Goal: Task Accomplishment & Management: Use online tool/utility

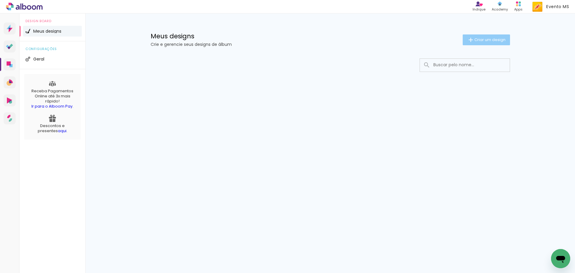
click at [477, 44] on paper-button "Criar um design" at bounding box center [486, 39] width 47 height 11
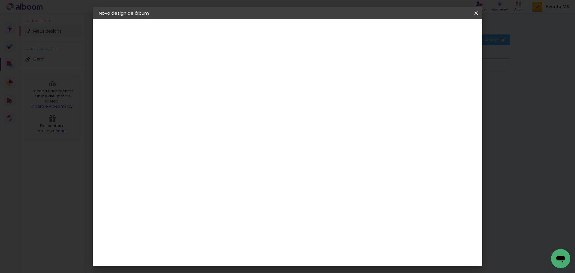
click at [197, 80] on input at bounding box center [197, 80] width 0 height 9
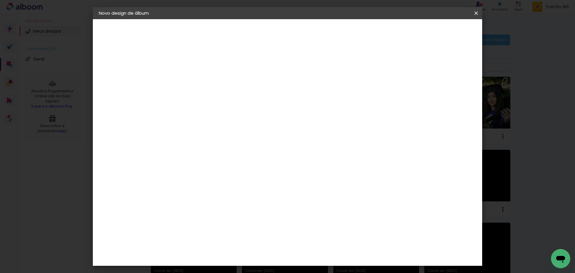
type input "f"
type input "[PERSON_NAME]"
type paper-input "[PERSON_NAME]"
click at [258, 35] on paper-button "Avançar" at bounding box center [243, 32] width 29 height 10
click at [0, 0] on slot "Tamanho Livre" at bounding box center [0, 0] width 0 height 0
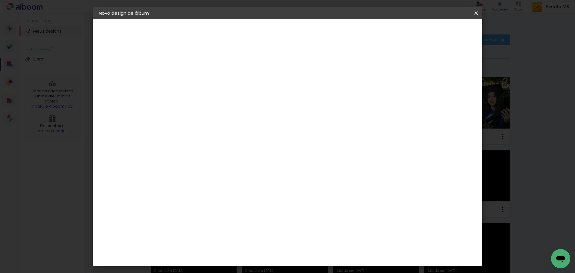
click at [0, 0] on slot "Avançar" at bounding box center [0, 0] width 0 height 0
drag, startPoint x: 330, startPoint y: 250, endPoint x: 309, endPoint y: 247, distance: 21.4
click at [309, 248] on div "cm" at bounding box center [324, 250] width 235 height 21
drag, startPoint x: 329, startPoint y: 252, endPoint x: 315, endPoint y: 248, distance: 14.5
click at [315, 248] on div "60" at bounding box center [324, 249] width 23 height 9
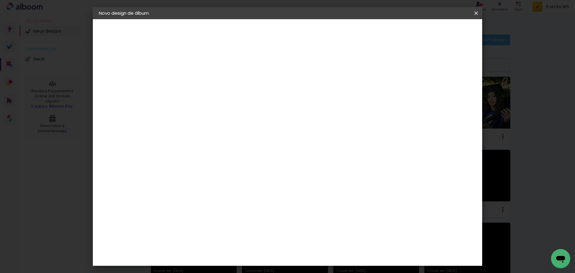
type paper-input "60"
drag, startPoint x: 330, startPoint y: 252, endPoint x: 304, endPoint y: 249, distance: 26.2
click at [304, 249] on div "cm" at bounding box center [324, 250] width 235 height 21
drag, startPoint x: 327, startPoint y: 251, endPoint x: 316, endPoint y: 249, distance: 11.6
click at [316, 249] on input "60" at bounding box center [321, 249] width 16 height 9
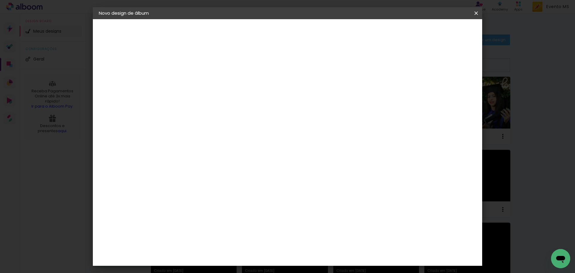
drag, startPoint x: 327, startPoint y: 252, endPoint x: 319, endPoint y: 248, distance: 9.0
click at [319, 248] on input "60" at bounding box center [321, 249] width 16 height 9
type input "42"
type paper-input "42"
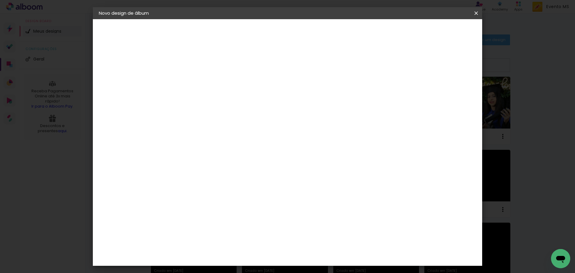
click at [454, 25] on header "Tamanho livre Defina a largura, altura e sangria das lâminas. Voltar Iniciar de…" at bounding box center [312, 34] width 283 height 31
click at [439, 30] on span "Iniciar design" at bounding box center [425, 32] width 27 height 4
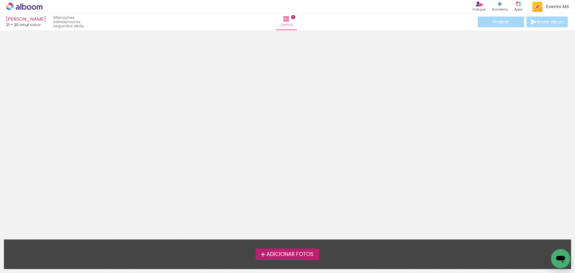
click at [289, 252] on span "Adicionar Fotos" at bounding box center [290, 254] width 47 height 5
click at [0, 0] on input "file" at bounding box center [0, 0] width 0 height 0
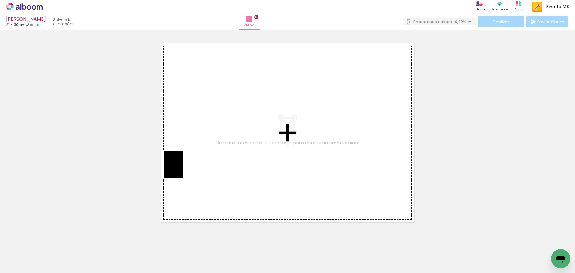
drag, startPoint x: 66, startPoint y: 262, endPoint x: 182, endPoint y: 169, distance: 148.7
click at [182, 169] on quentale-workspace at bounding box center [287, 136] width 575 height 273
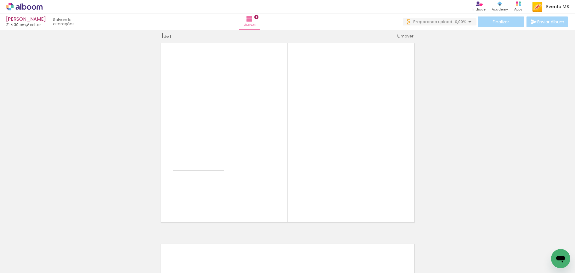
scroll to position [8, 0]
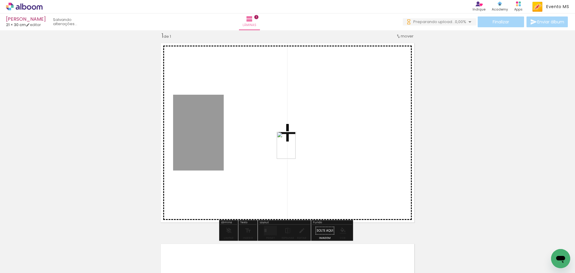
drag, startPoint x: 99, startPoint y: 254, endPoint x: 272, endPoint y: 177, distance: 189.6
click at [296, 149] on quentale-workspace at bounding box center [287, 136] width 575 height 273
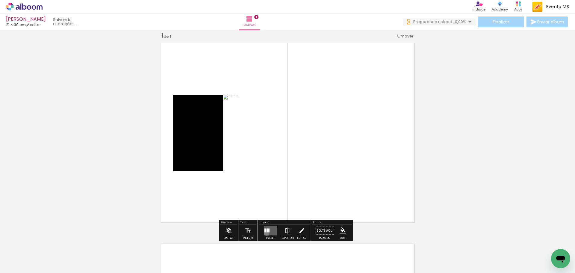
click at [265, 234] on quentale-layouter at bounding box center [270, 231] width 13 height 10
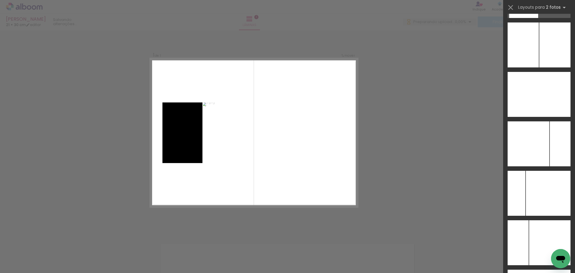
scroll to position [2387, 0]
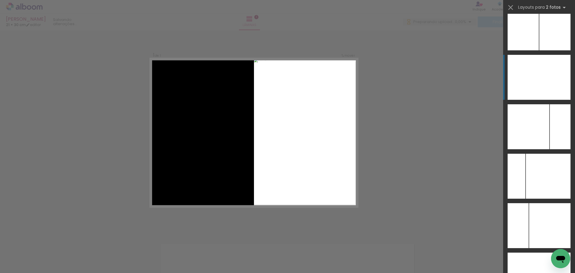
click at [543, 88] on div at bounding box center [555, 77] width 31 height 45
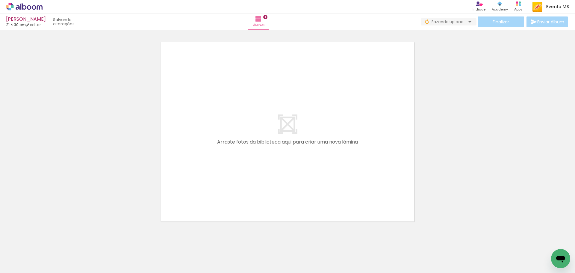
scroll to position [220, 0]
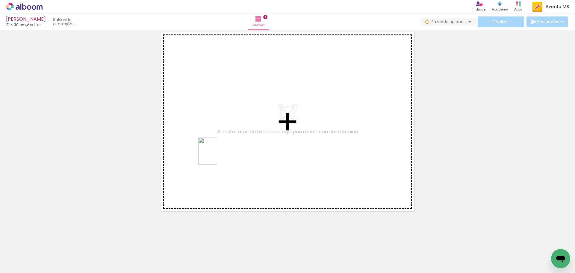
drag, startPoint x: 123, startPoint y: 254, endPoint x: 196, endPoint y: 156, distance: 122.1
click at [226, 153] on quentale-workspace at bounding box center [287, 136] width 575 height 273
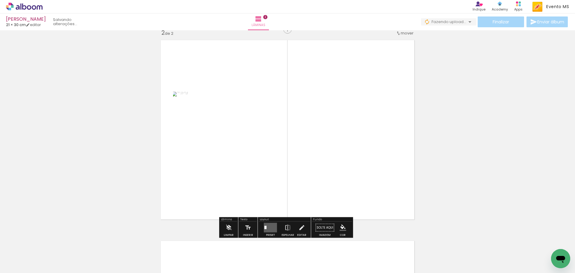
scroll to position [209, 0]
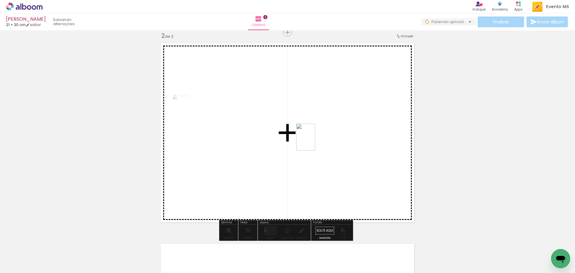
drag, startPoint x: 166, startPoint y: 254, endPoint x: 313, endPoint y: 148, distance: 181.0
click at [329, 132] on quentale-workspace at bounding box center [287, 136] width 575 height 273
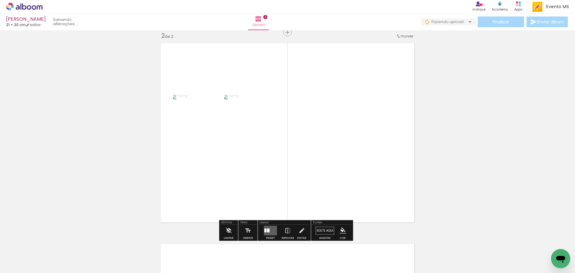
drag, startPoint x: 267, startPoint y: 232, endPoint x: 363, endPoint y: 177, distance: 110.8
click at [269, 231] on quentale-layouter at bounding box center [270, 231] width 13 height 10
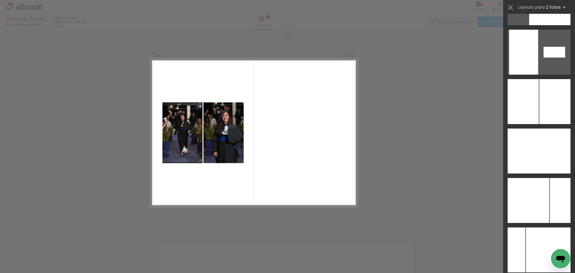
scroll to position [2342, 0]
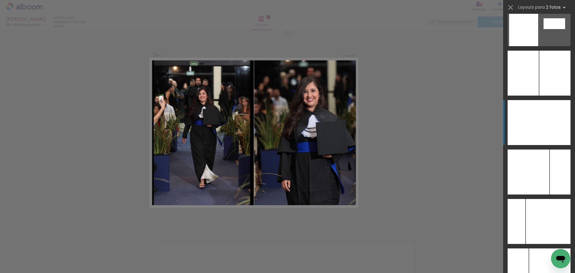
click at [556, 132] on div at bounding box center [555, 122] width 31 height 45
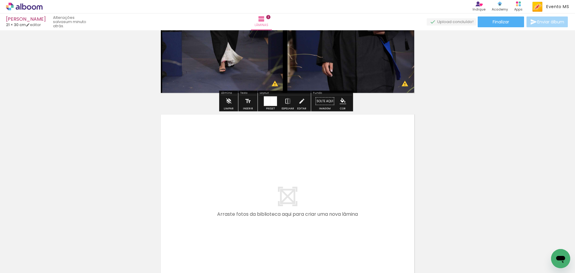
scroll to position [388, 0]
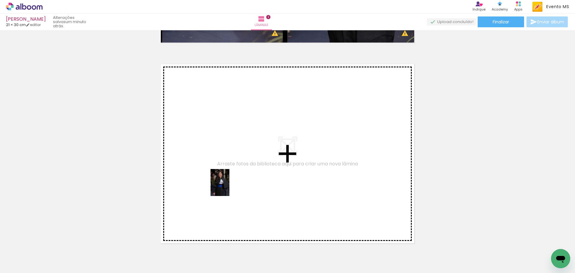
drag, startPoint x: 195, startPoint y: 257, endPoint x: 222, endPoint y: 183, distance: 79.4
click at [222, 183] on quentale-workspace at bounding box center [287, 136] width 575 height 273
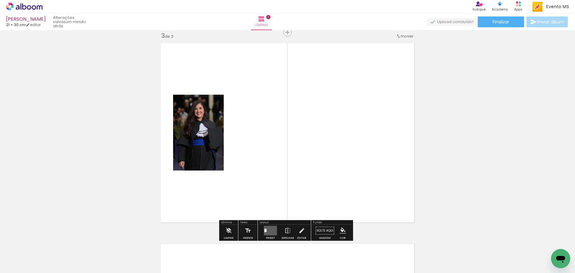
scroll to position [409, 0]
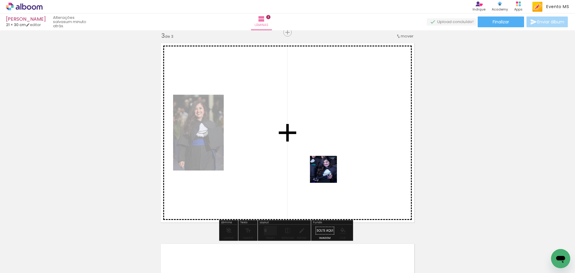
drag, startPoint x: 240, startPoint y: 255, endPoint x: 314, endPoint y: 181, distance: 104.9
click at [330, 170] on quentale-workspace at bounding box center [287, 136] width 575 height 273
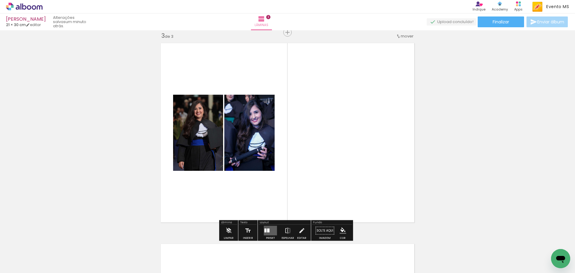
drag, startPoint x: 271, startPoint y: 229, endPoint x: 315, endPoint y: 206, distance: 49.4
click at [273, 229] on quentale-layouter at bounding box center [270, 231] width 13 height 10
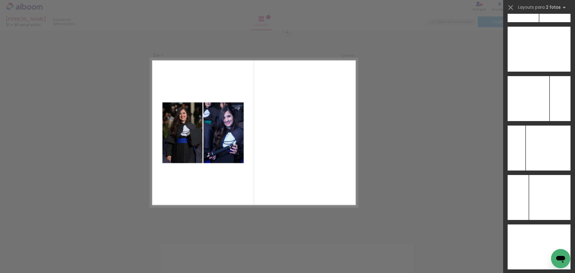
scroll to position [2432, 0]
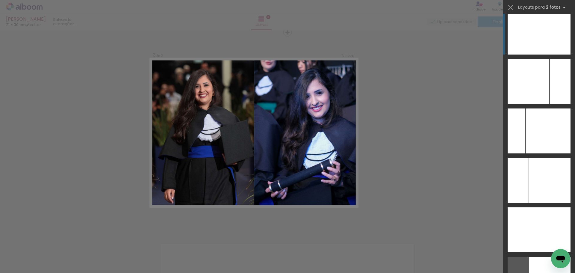
click at [548, 38] on div at bounding box center [555, 32] width 31 height 45
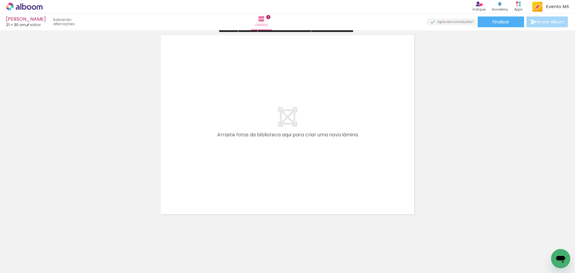
scroll to position [619, 0]
drag, startPoint x: 270, startPoint y: 258, endPoint x: 261, endPoint y: 198, distance: 61.5
click at [261, 198] on quentale-workspace at bounding box center [287, 136] width 575 height 273
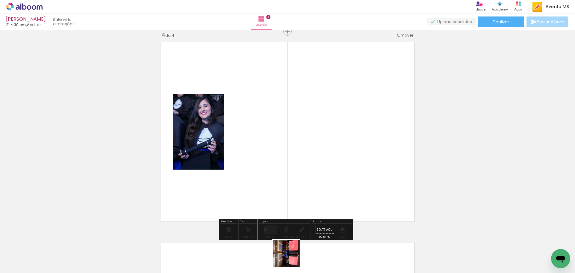
scroll to position [610, 0]
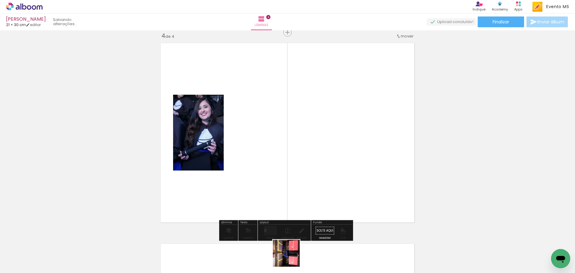
drag, startPoint x: 291, startPoint y: 259, endPoint x: 309, endPoint y: 174, distance: 86.9
click at [311, 173] on quentale-workspace at bounding box center [287, 136] width 575 height 273
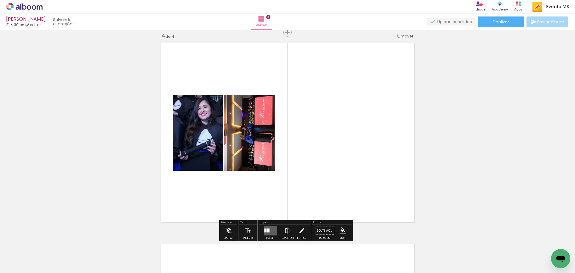
click at [264, 252] on div at bounding box center [261, 253] width 21 height 30
click at [276, 231] on div at bounding box center [271, 231] width 16 height 12
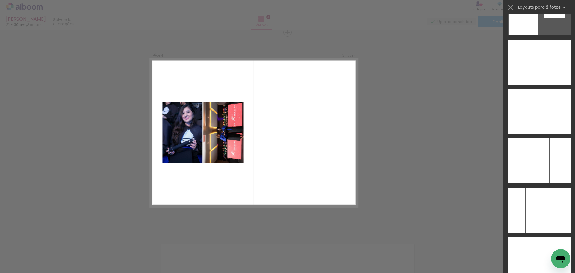
scroll to position [2364, 0]
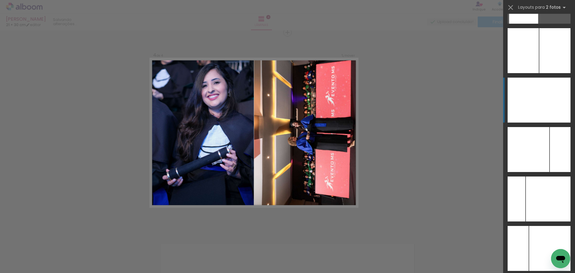
click at [546, 100] on div at bounding box center [555, 100] width 31 height 45
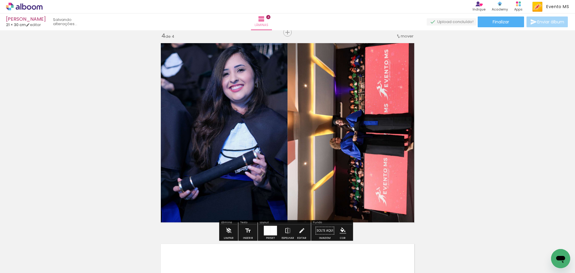
scroll to position [790, 0]
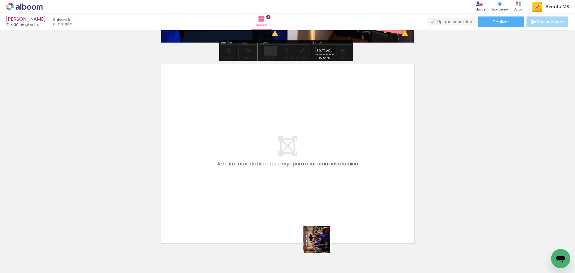
drag, startPoint x: 337, startPoint y: 261, endPoint x: 323, endPoint y: 237, distance: 27.3
click at [292, 207] on quentale-workspace at bounding box center [287, 136] width 575 height 273
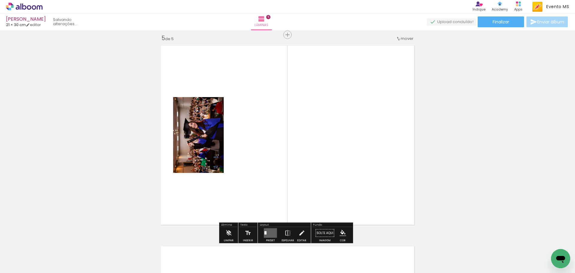
scroll to position [811, 0]
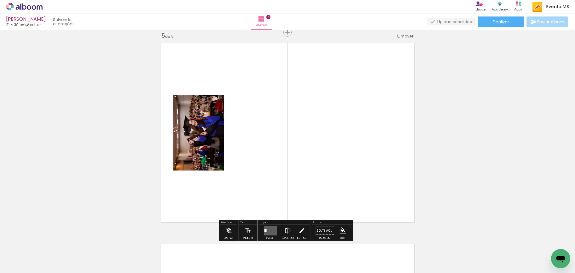
drag, startPoint x: 362, startPoint y: 258, endPoint x: 329, endPoint y: 152, distance: 111.3
click at [330, 156] on quentale-workspace at bounding box center [287, 136] width 575 height 273
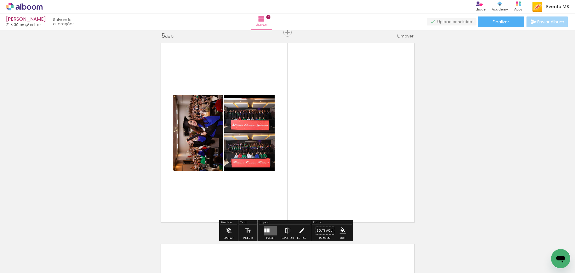
drag, startPoint x: 270, startPoint y: 227, endPoint x: 325, endPoint y: 205, distance: 59.3
click at [273, 226] on quentale-layouter at bounding box center [270, 231] width 13 height 10
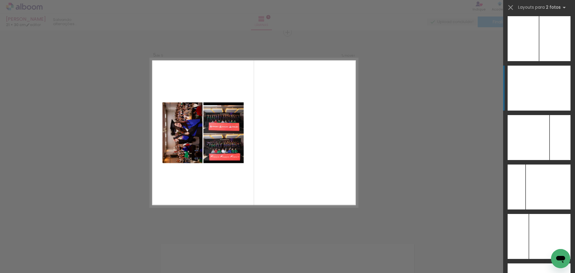
scroll to position [2359, 0]
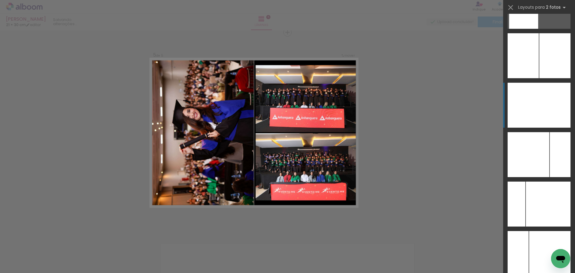
click at [552, 94] on div at bounding box center [555, 105] width 31 height 45
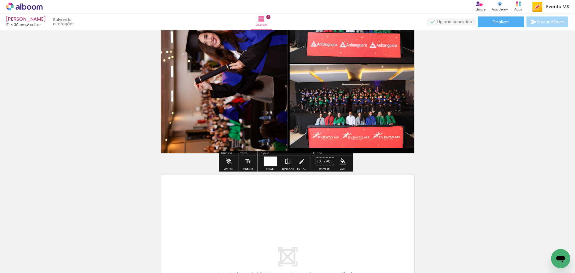
scroll to position [1021, 0]
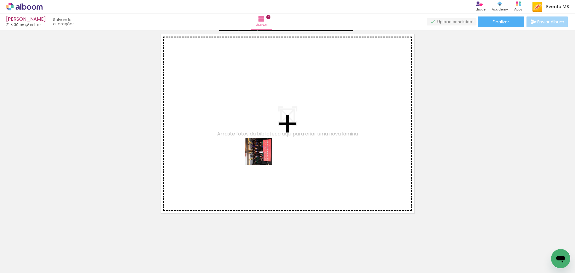
drag, startPoint x: 396, startPoint y: 254, endPoint x: 263, endPoint y: 156, distance: 165.0
click at [263, 156] on quentale-workspace at bounding box center [287, 136] width 575 height 273
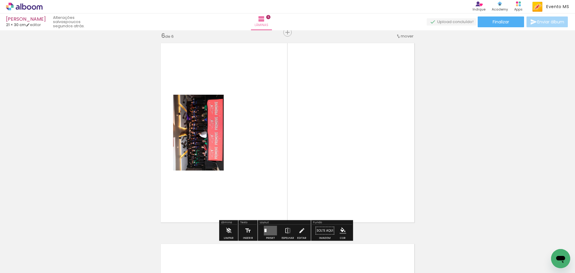
scroll to position [1012, 0]
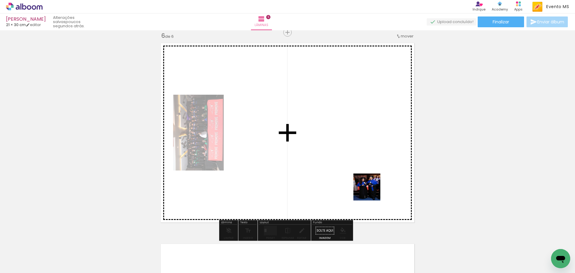
drag, startPoint x: 430, startPoint y: 258, endPoint x: 355, endPoint y: 185, distance: 104.3
click at [367, 188] on quentale-workspace at bounding box center [287, 136] width 575 height 273
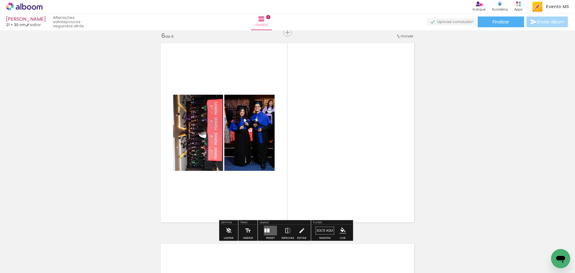
drag, startPoint x: 269, startPoint y: 233, endPoint x: 317, endPoint y: 212, distance: 52.2
click at [269, 233] on quentale-layouter at bounding box center [270, 231] width 13 height 10
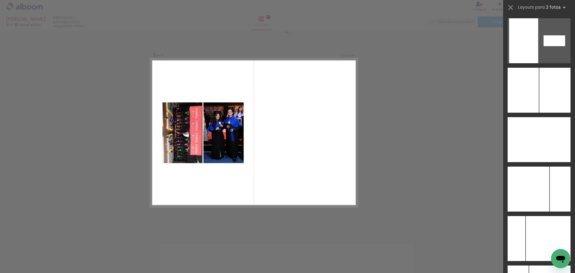
scroll to position [2336, 0]
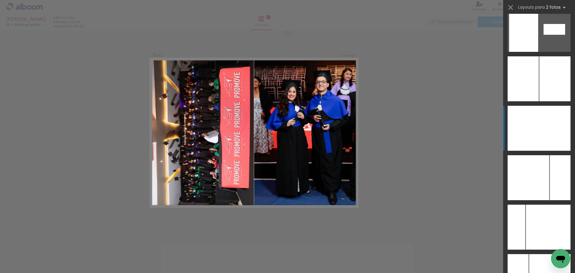
click at [559, 140] on div at bounding box center [555, 128] width 31 height 45
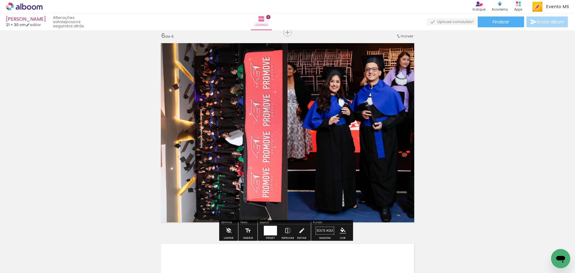
scroll to position [1192, 0]
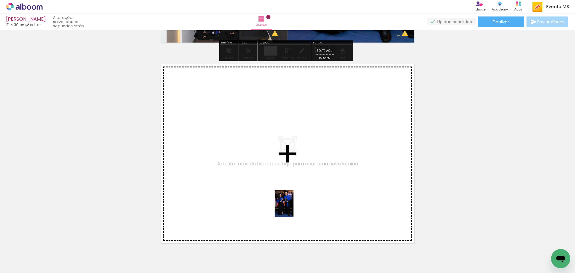
drag, startPoint x: 468, startPoint y: 261, endPoint x: 293, endPoint y: 207, distance: 183.0
click at [293, 207] on quentale-workspace at bounding box center [287, 136] width 575 height 273
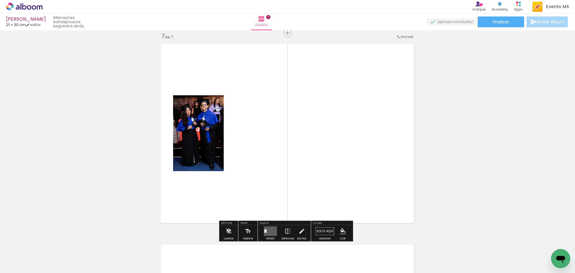
scroll to position [1213, 0]
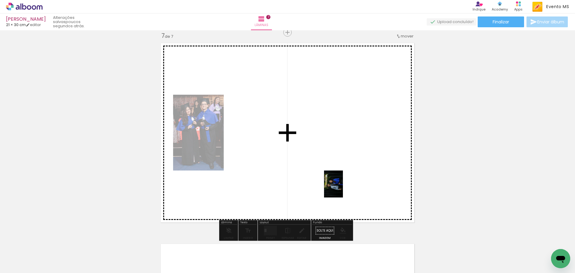
drag, startPoint x: 493, startPoint y: 256, endPoint x: 325, endPoint y: 182, distance: 184.0
click at [326, 183] on quentale-workspace at bounding box center [287, 136] width 575 height 273
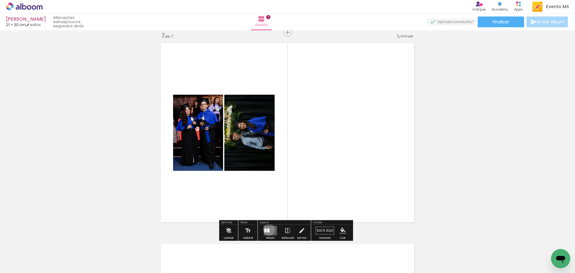
click at [268, 230] on div at bounding box center [268, 231] width 2 height 4
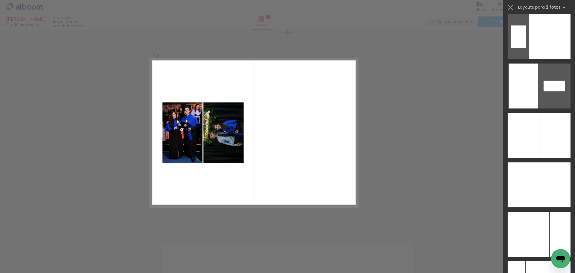
scroll to position [2364, 0]
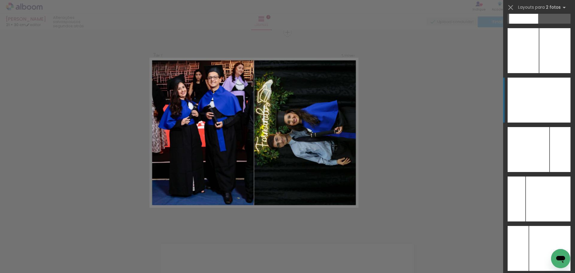
click at [554, 115] on div at bounding box center [555, 100] width 31 height 45
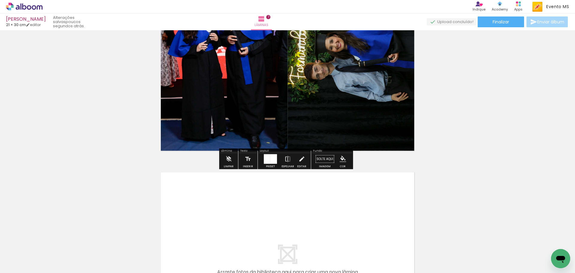
scroll to position [1423, 0]
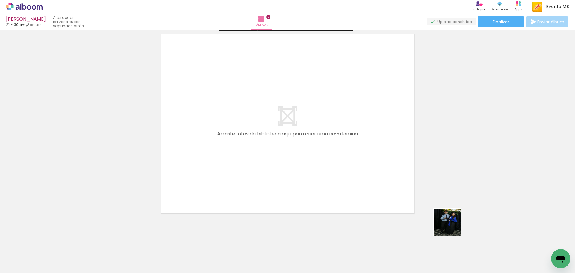
drag, startPoint x: 530, startPoint y: 263, endPoint x: 290, endPoint y: 179, distance: 254.1
click at [290, 179] on quentale-workspace at bounding box center [287, 136] width 575 height 273
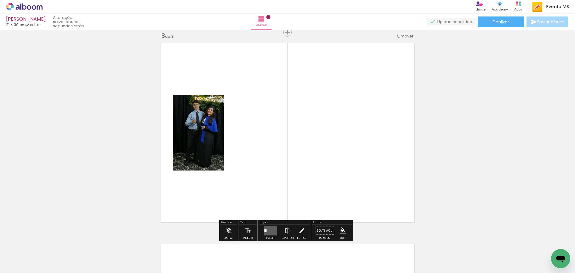
scroll to position [0, 207]
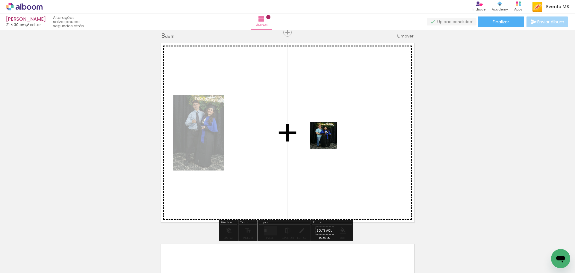
drag, startPoint x: 358, startPoint y: 263, endPoint x: 276, endPoint y: 170, distance: 123.8
click at [322, 124] on quentale-workspace at bounding box center [287, 136] width 575 height 273
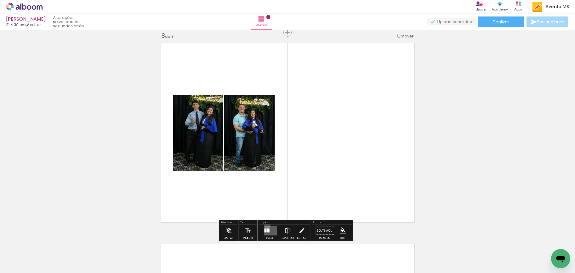
click at [266, 225] on div at bounding box center [271, 231] width 16 height 12
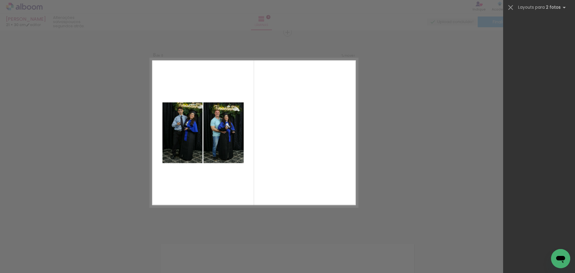
scroll to position [2421, 0]
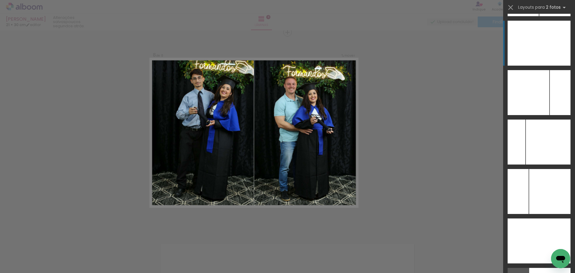
click at [535, 34] on div at bounding box center [523, 43] width 31 height 45
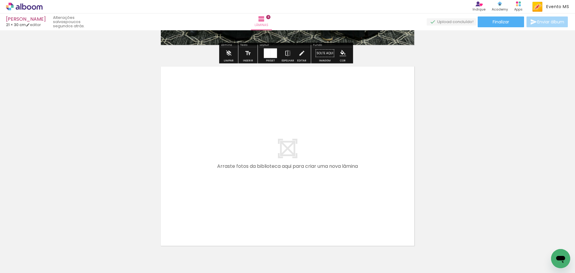
scroll to position [1593, 0]
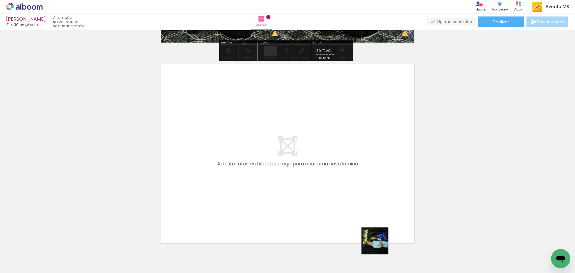
drag, startPoint x: 394, startPoint y: 261, endPoint x: 369, endPoint y: 252, distance: 26.2
click at [258, 169] on quentale-workspace at bounding box center [287, 136] width 575 height 273
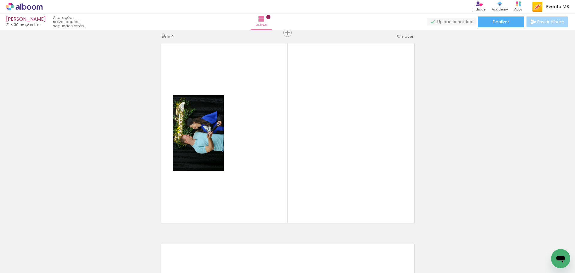
scroll to position [1614, 0]
drag, startPoint x: 431, startPoint y: 264, endPoint x: 327, endPoint y: 190, distance: 127.3
click at [323, 162] on quentale-workspace at bounding box center [287, 136] width 575 height 273
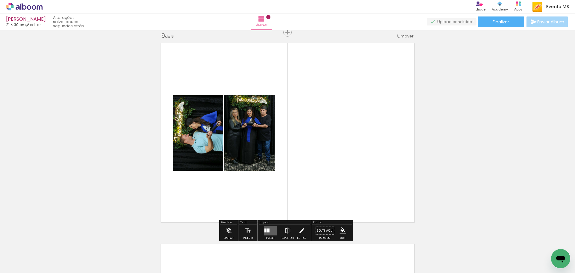
drag, startPoint x: 271, startPoint y: 233, endPoint x: 300, endPoint y: 220, distance: 31.4
click at [271, 231] on quentale-layouter at bounding box center [270, 231] width 13 height 10
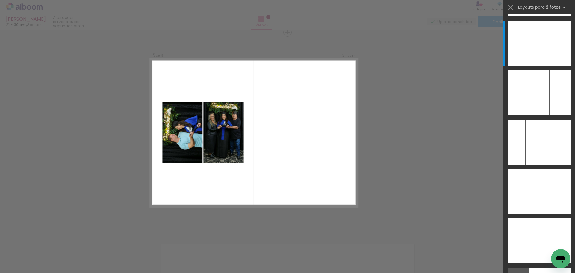
scroll to position [0, 0]
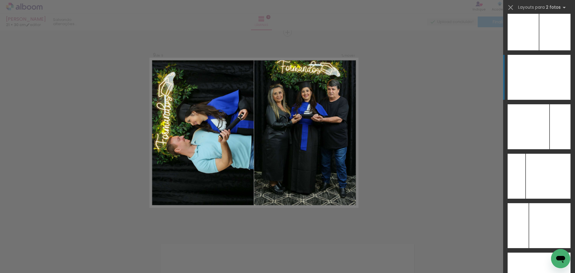
click at [555, 90] on div at bounding box center [555, 77] width 31 height 45
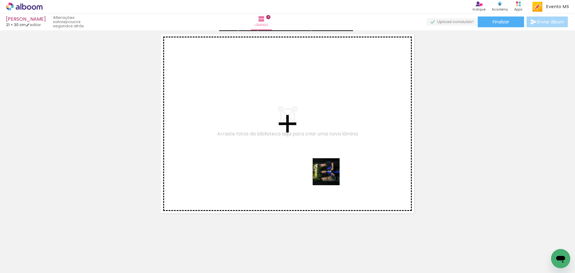
drag, startPoint x: 351, startPoint y: 184, endPoint x: 373, endPoint y: 220, distance: 42.4
click at [320, 173] on quentale-workspace at bounding box center [287, 136] width 575 height 273
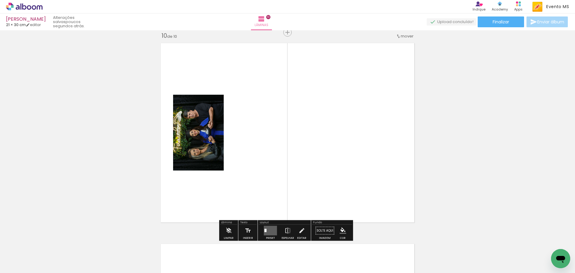
scroll to position [1815, 0]
drag, startPoint x: 486, startPoint y: 261, endPoint x: 335, endPoint y: 163, distance: 180.7
click at [332, 160] on quentale-workspace at bounding box center [287, 136] width 575 height 273
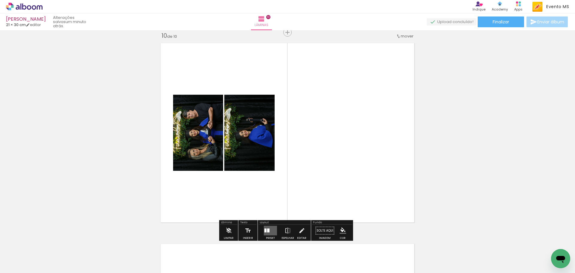
drag, startPoint x: 271, startPoint y: 234, endPoint x: 370, endPoint y: 183, distance: 110.7
click at [273, 233] on quentale-layouter at bounding box center [270, 231] width 13 height 10
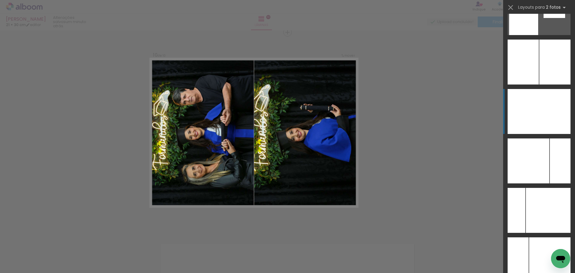
click at [543, 117] on div at bounding box center [555, 111] width 31 height 45
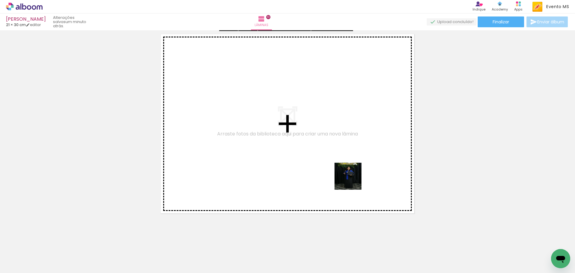
drag, startPoint x: 535, startPoint y: 258, endPoint x: 353, endPoint y: 181, distance: 198.1
click at [353, 181] on quentale-workspace at bounding box center [287, 136] width 575 height 273
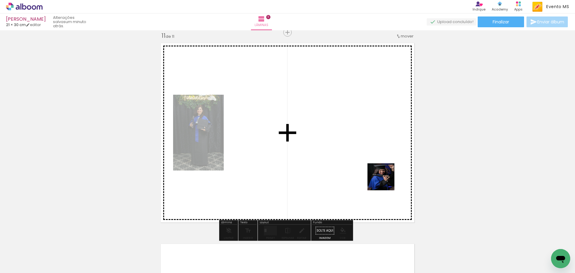
drag, startPoint x: 557, startPoint y: 245, endPoint x: 331, endPoint y: 206, distance: 229.7
click at [382, 180] on quentale-workspace at bounding box center [287, 136] width 575 height 273
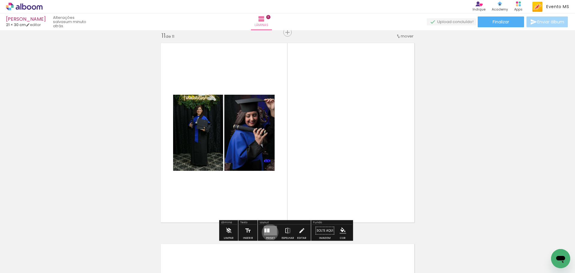
click at [269, 232] on quentale-layouter at bounding box center [270, 231] width 13 height 10
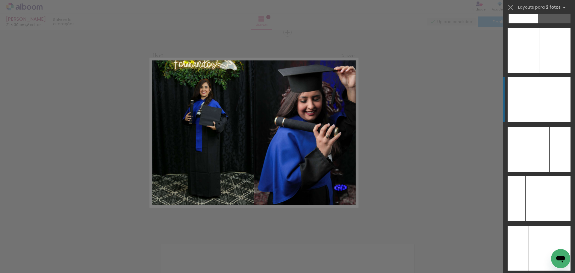
click at [552, 94] on div at bounding box center [555, 99] width 31 height 45
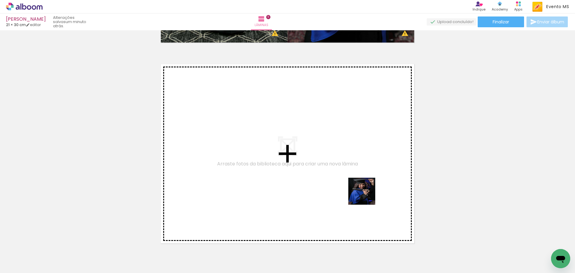
drag, startPoint x: 453, startPoint y: 259, endPoint x: 436, endPoint y: 268, distance: 19.2
click at [306, 175] on quentale-workspace at bounding box center [287, 136] width 575 height 273
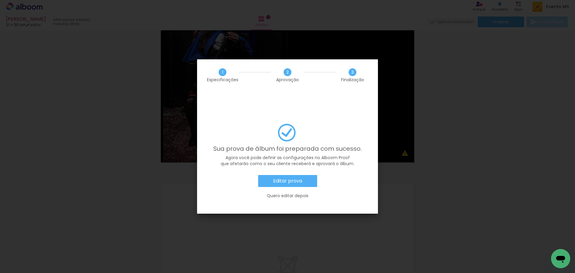
scroll to position [0, 348]
click at [294, 175] on paper-button "Editar prova" at bounding box center [287, 181] width 59 height 12
